Goal: Information Seeking & Learning: Learn about a topic

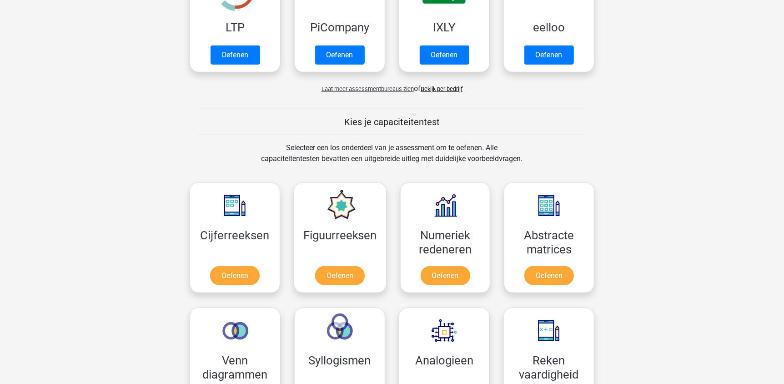
scroll to position [136, 0]
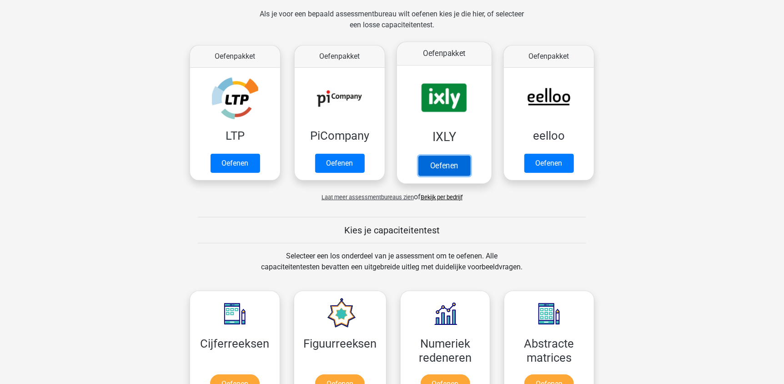
click at [434, 164] on link "Oefenen" at bounding box center [444, 165] width 52 height 20
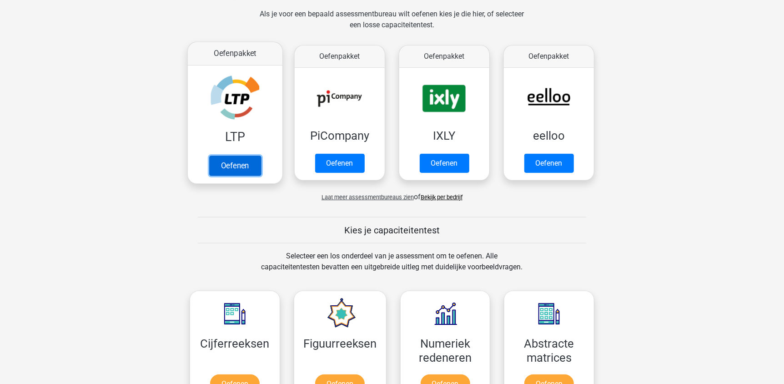
click at [240, 155] on link "Oefenen" at bounding box center [235, 165] width 52 height 20
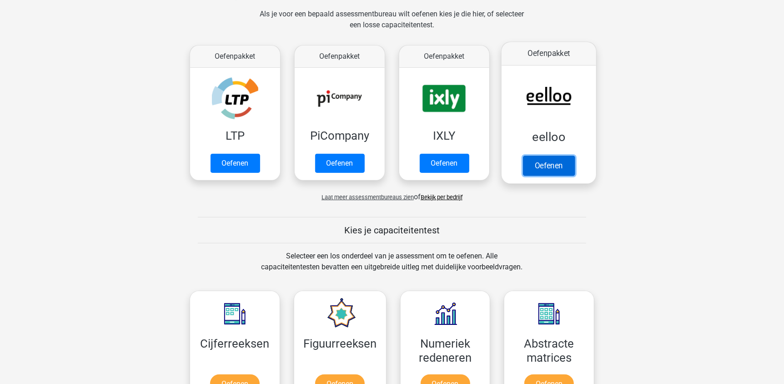
click at [566, 155] on link "Oefenen" at bounding box center [549, 165] width 52 height 20
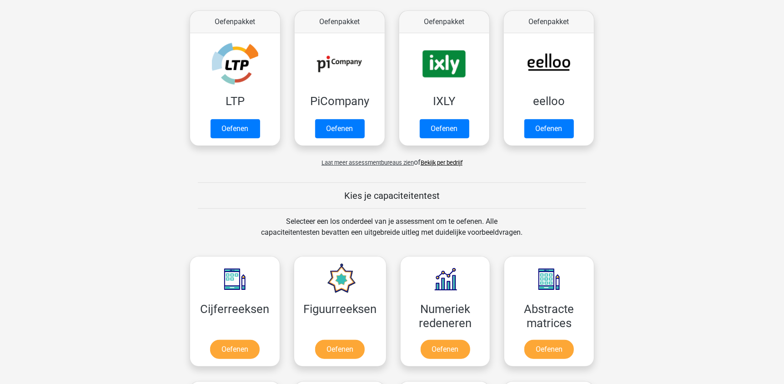
scroll to position [182, 0]
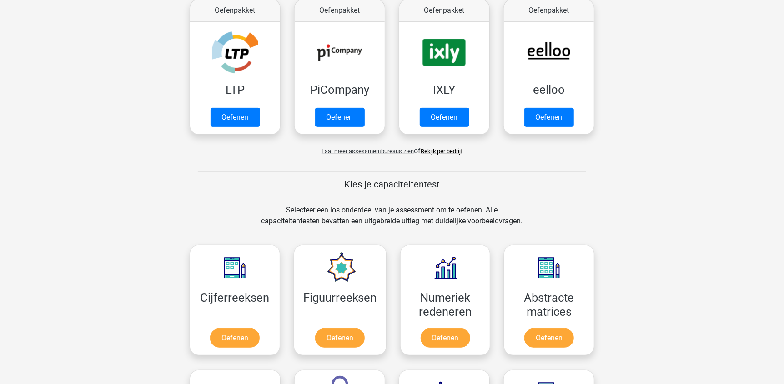
click at [437, 153] on link "Bekijk per bedrijf" at bounding box center [442, 151] width 42 height 7
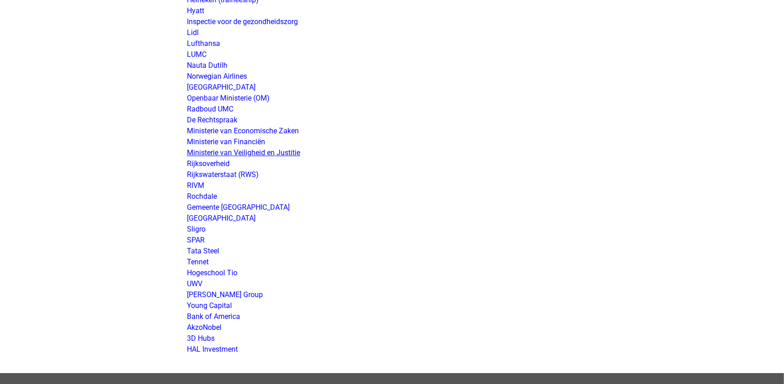
scroll to position [1682, 0]
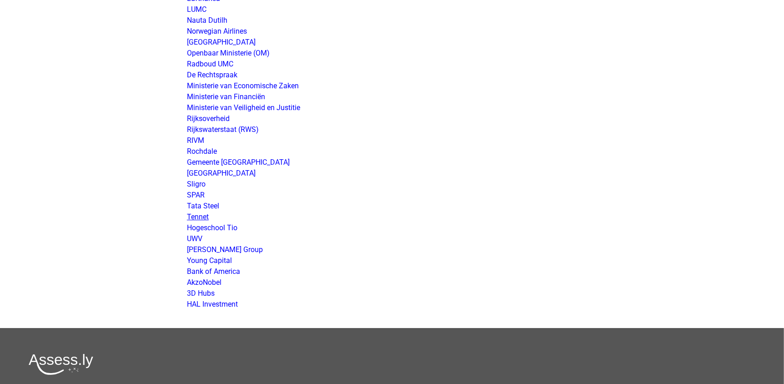
click at [205, 217] on link "Tennet" at bounding box center [198, 216] width 22 height 9
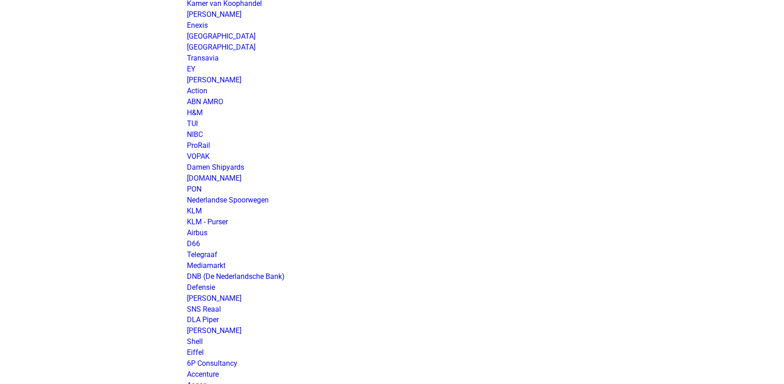
scroll to position [102, 0]
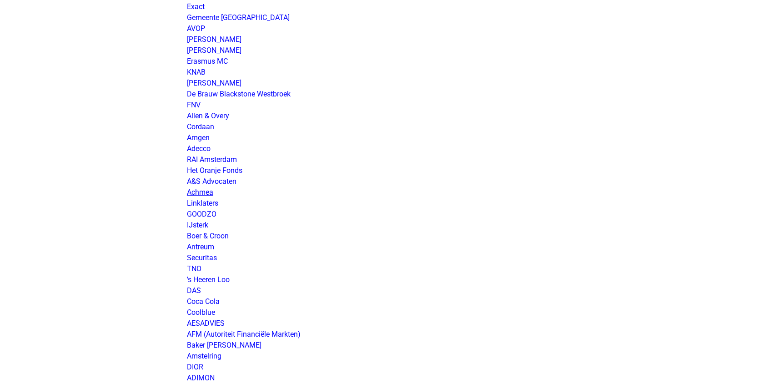
click at [210, 190] on link "Achmea" at bounding box center [200, 192] width 26 height 9
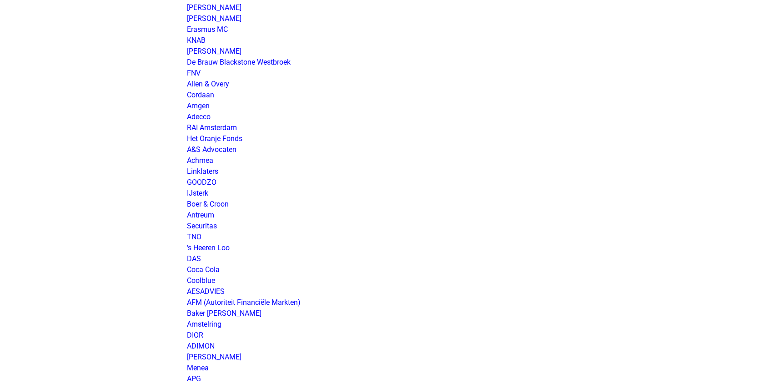
scroll to position [148, 0]
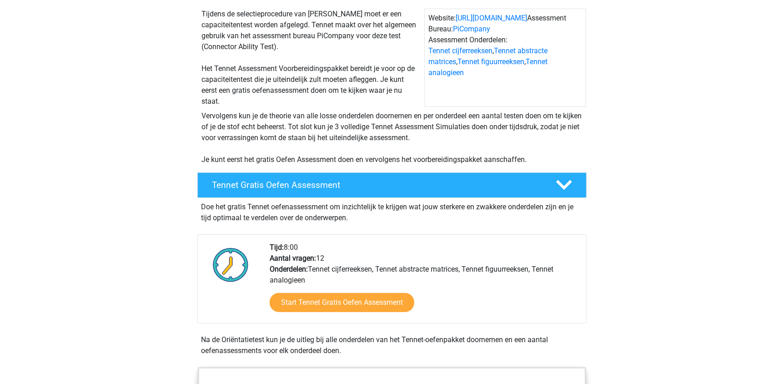
scroll to position [91, 0]
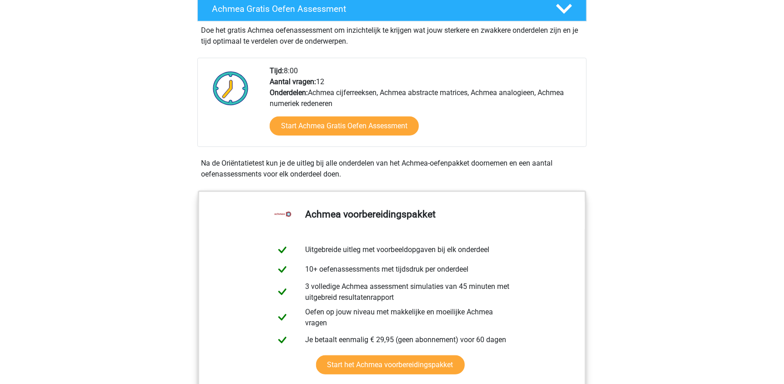
scroll to position [273, 0]
